Goal: Task Accomplishment & Management: Complete application form

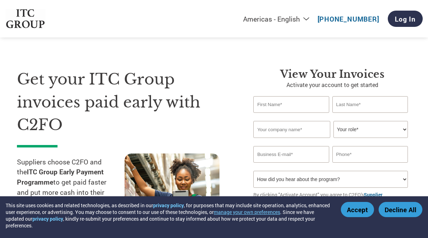
select select "en-[GEOGRAPHIC_DATA]"
click at [360, 213] on button "Accept" at bounding box center [357, 209] width 33 height 15
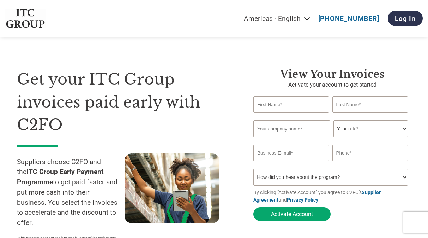
select select "en-[GEOGRAPHIC_DATA]"
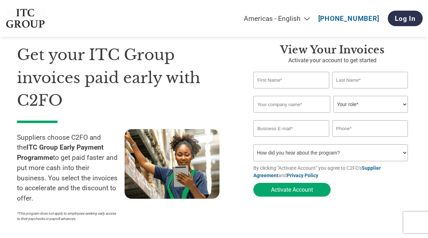
scroll to position [35, 0]
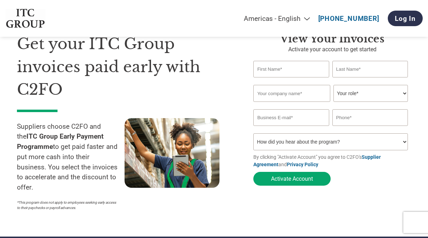
click at [299, 145] on select "How did you hear about the program? Received a letter Email Social Media Online…" at bounding box center [331, 141] width 155 height 17
select select "Email"
click at [254, 135] on select "How did you hear about the program? Received a letter Email Social Media Online…" at bounding box center [331, 141] width 155 height 17
click at [355, 93] on select "Your role* CFO Controller Credit Manager Finance Director Treasurer CEO Preside…" at bounding box center [371, 93] width 75 height 17
select select "OTHER"
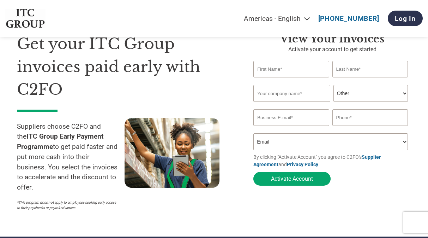
click at [334, 85] on select "Your role* CFO Controller Credit Manager Finance Director Treasurer CEO Preside…" at bounding box center [371, 93] width 75 height 17
click at [305, 69] on input "text" at bounding box center [292, 69] width 76 height 17
click at [264, 93] on input "text" at bounding box center [292, 93] width 77 height 17
type input "[GEOGRAPHIC_DATA]"
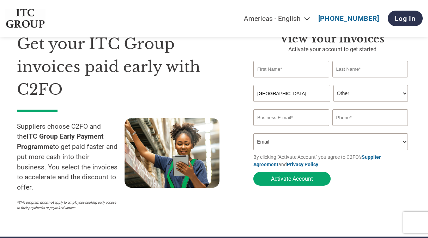
click at [284, 77] on input "text" at bounding box center [292, 69] width 76 height 17
type input "Chetan"
type input "[PERSON_NAME]"
click at [298, 121] on input "email" at bounding box center [292, 117] width 76 height 17
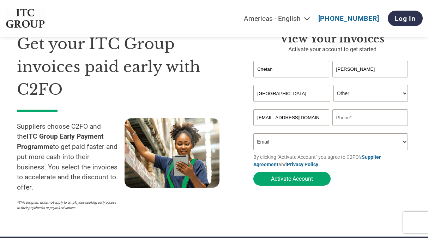
type input "[EMAIL_ADDRESS][DOMAIN_NAME]"
type input "7837786100"
click at [289, 125] on input "[EMAIL_ADDRESS][DOMAIN_NAME]" at bounding box center [292, 117] width 76 height 17
click at [299, 179] on button "Activate Account" at bounding box center [292, 179] width 77 height 14
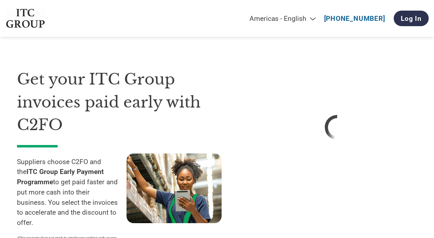
select select "en-[GEOGRAPHIC_DATA]"
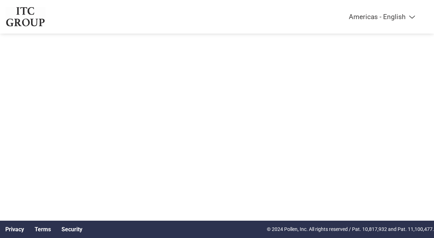
select select "en-[GEOGRAPHIC_DATA]"
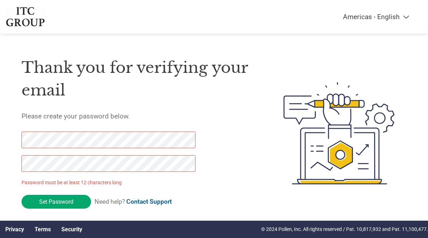
drag, startPoint x: 64, startPoint y: 202, endPoint x: 5, endPoint y: 141, distance: 84.2
click at [5, 141] on div "Thank you for verifying your email Please create your password below. Password …" at bounding box center [214, 133] width 428 height 174
click at [14, 161] on div "Thank you for verifying your email Please create your password below. Password …" at bounding box center [214, 133] width 428 height 174
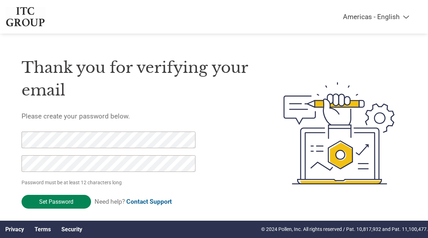
click at [64, 200] on input "Set Password" at bounding box center [57, 202] width 70 height 14
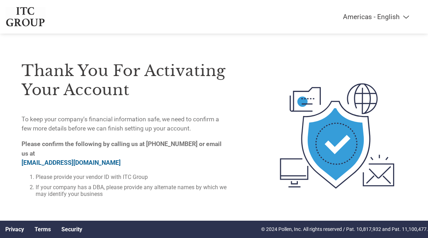
scroll to position [6, 0]
